Goal: Task Accomplishment & Management: Use online tool/utility

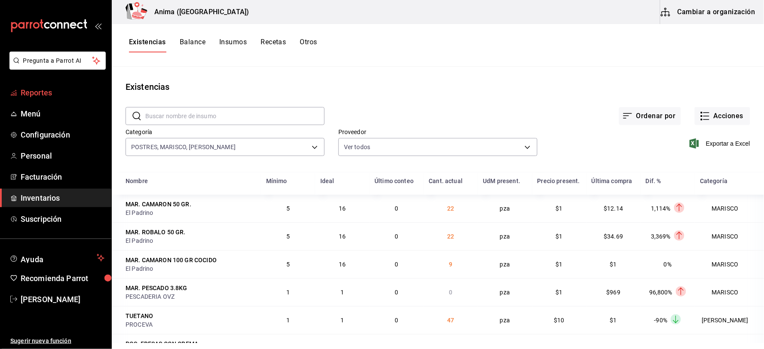
click at [46, 93] on span "Reportes" at bounding box center [63, 93] width 84 height 12
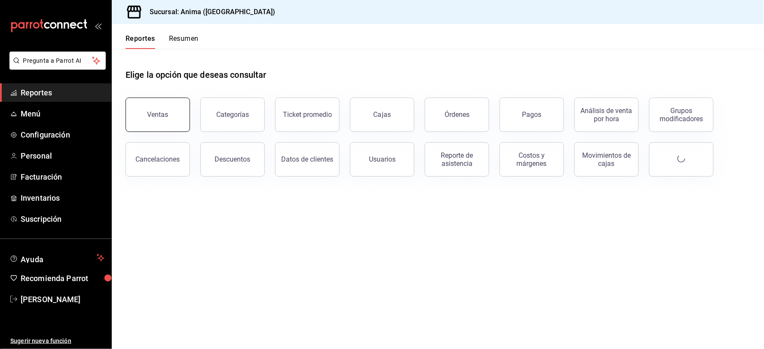
click at [153, 110] on button "Ventas" at bounding box center [158, 115] width 64 height 34
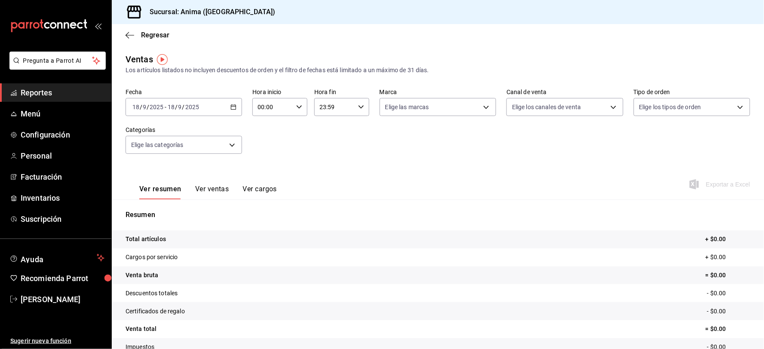
click at [187, 113] on div "[DATE] [DATE] - [DATE] [DATE]" at bounding box center [184, 107] width 116 height 18
click at [179, 208] on span "Rango de fechas" at bounding box center [166, 210] width 67 height 9
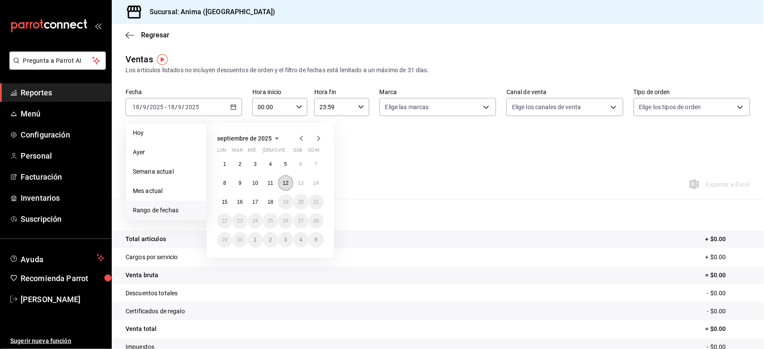
click at [286, 186] on abbr "12" at bounding box center [286, 183] width 6 height 6
click at [317, 179] on button "14" at bounding box center [316, 182] width 15 height 15
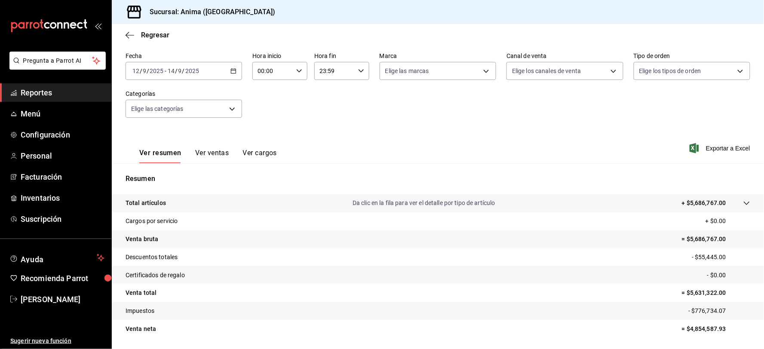
scroll to position [63, 0]
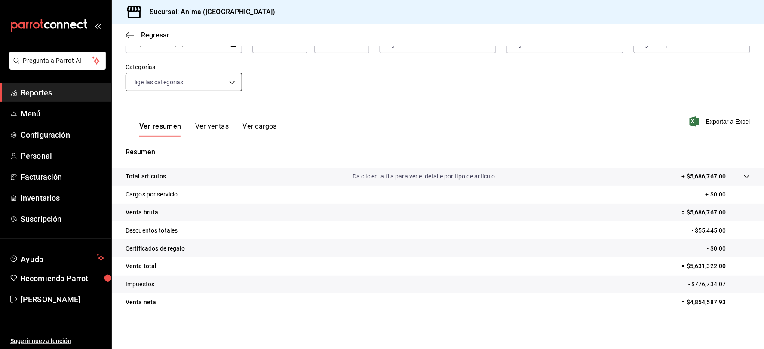
click at [199, 85] on body "Pregunta a Parrot AI Reportes Menú Configuración Personal Facturación Inventari…" at bounding box center [382, 174] width 764 height 349
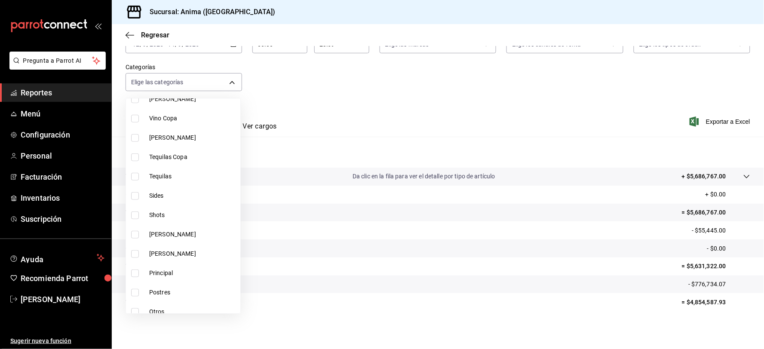
scroll to position [191, 0]
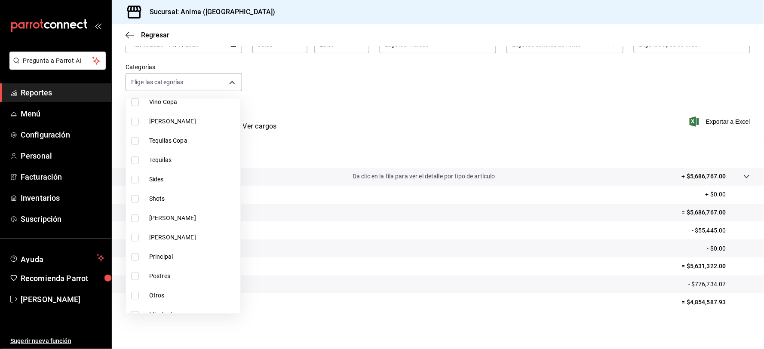
click at [163, 291] on span "Otros" at bounding box center [193, 295] width 88 height 9
type input "69b2a6c0-c1f9-4d6c-9c50-1fb844d8a9fa"
checkbox input "true"
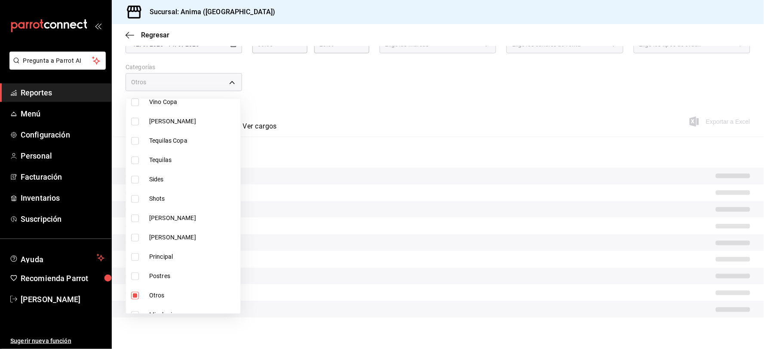
click at [397, 106] on div at bounding box center [382, 174] width 764 height 349
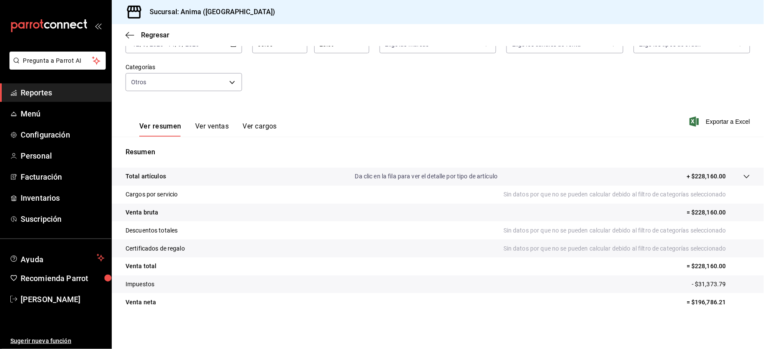
drag, startPoint x: 488, startPoint y: 76, endPoint x: 568, endPoint y: 100, distance: 83.5
click at [488, 76] on div "Fecha [DATE] [DATE] - [DATE] [DATE] Hora inicio 00:00 Hora inicio Hora fin 23:5…" at bounding box center [438, 64] width 625 height 76
click at [714, 123] on span "Exportar a Excel" at bounding box center [720, 121] width 59 height 10
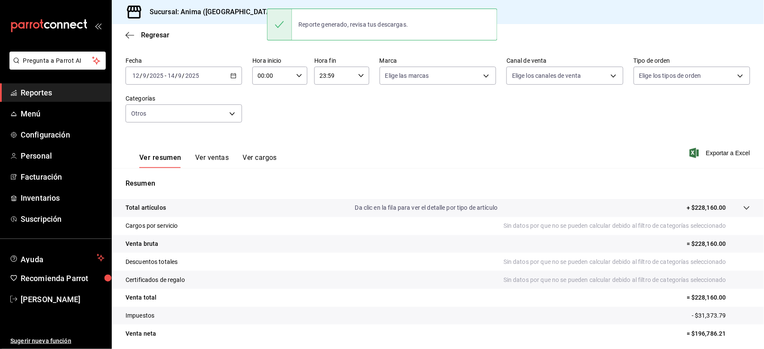
scroll to position [63, 0]
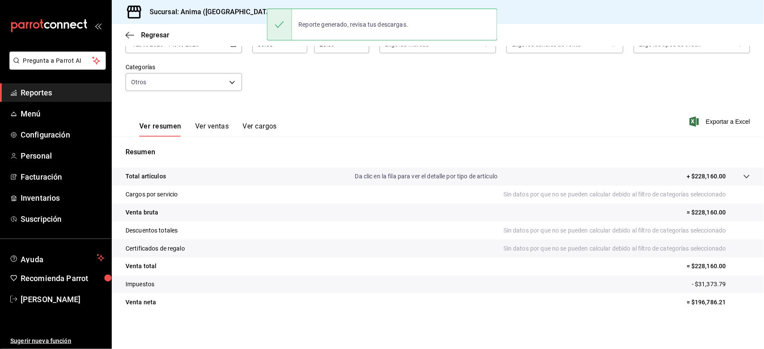
click at [208, 128] on button "Ver ventas" at bounding box center [212, 129] width 34 height 15
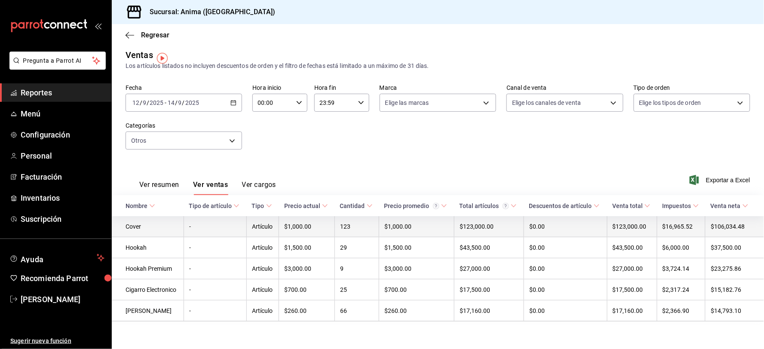
scroll to position [6, 0]
